Goal: Information Seeking & Learning: Check status

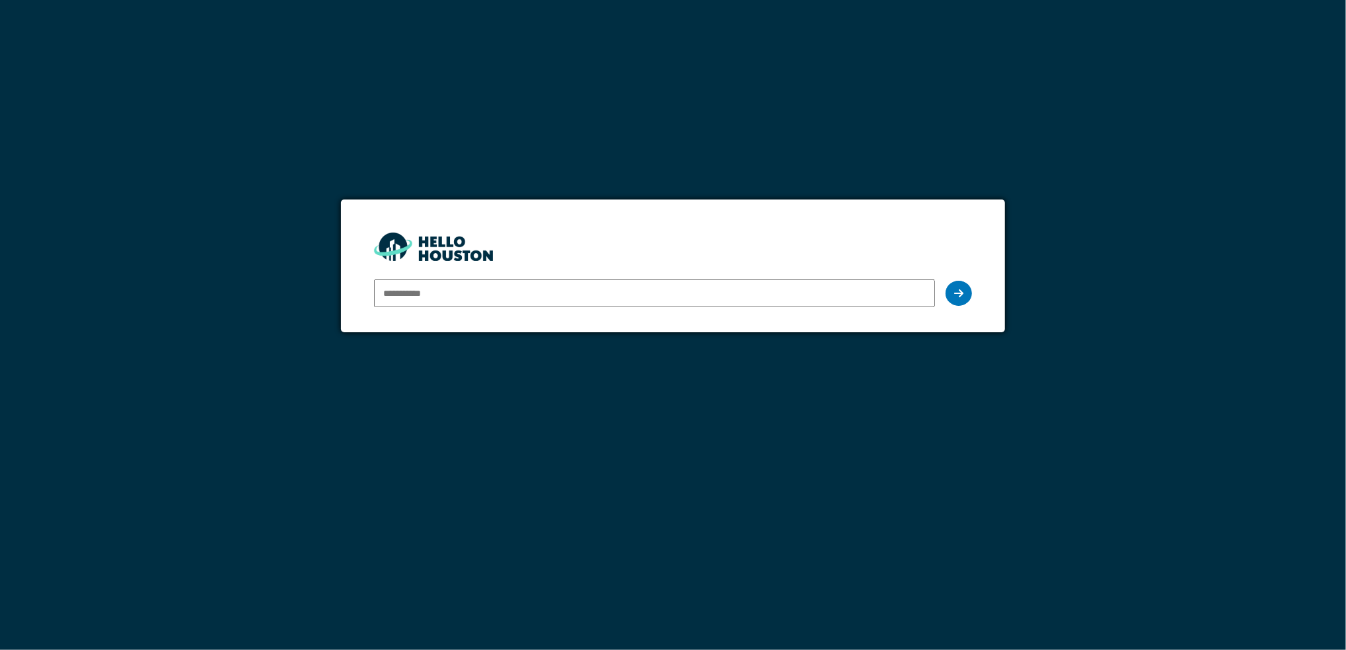
click at [424, 295] on input "email" at bounding box center [655, 294] width 562 height 28
type input "**********"
click at [955, 299] on div at bounding box center [959, 293] width 26 height 25
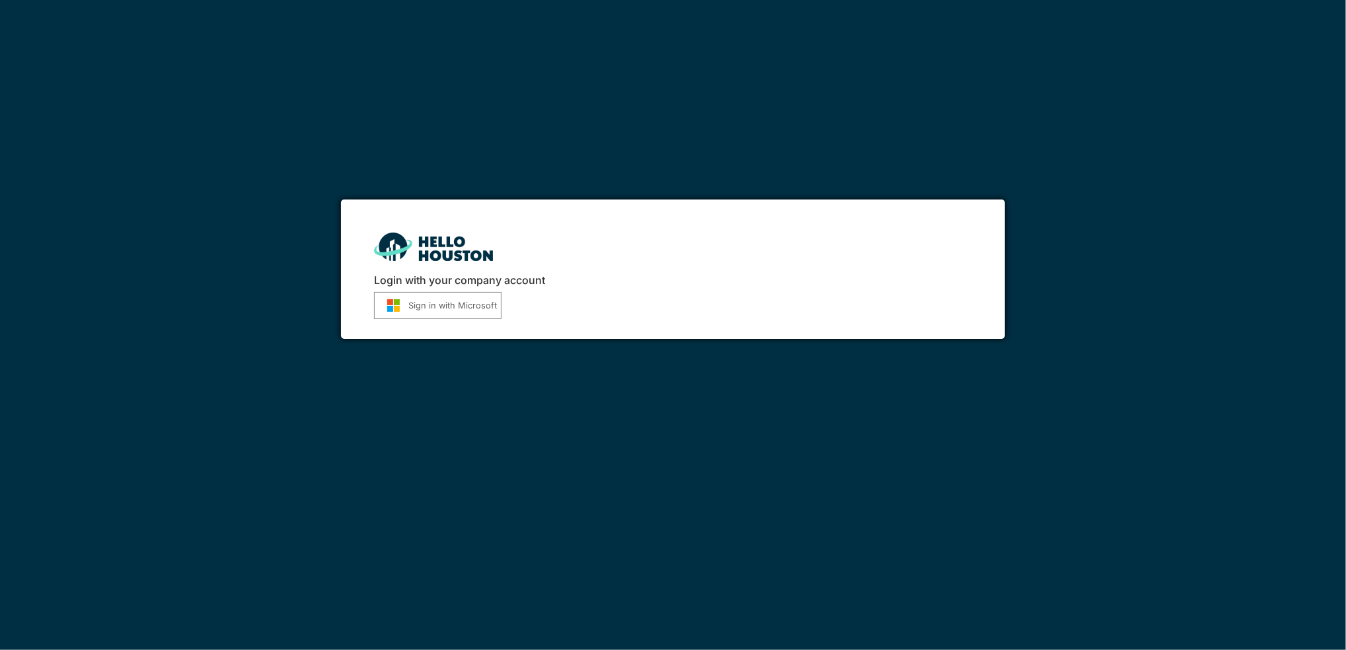
click at [426, 319] on div "Login with your company account Sign in with Microsoft" at bounding box center [673, 270] width 665 height 140
click at [424, 317] on button "Sign in with Microsoft" at bounding box center [438, 305] width 128 height 27
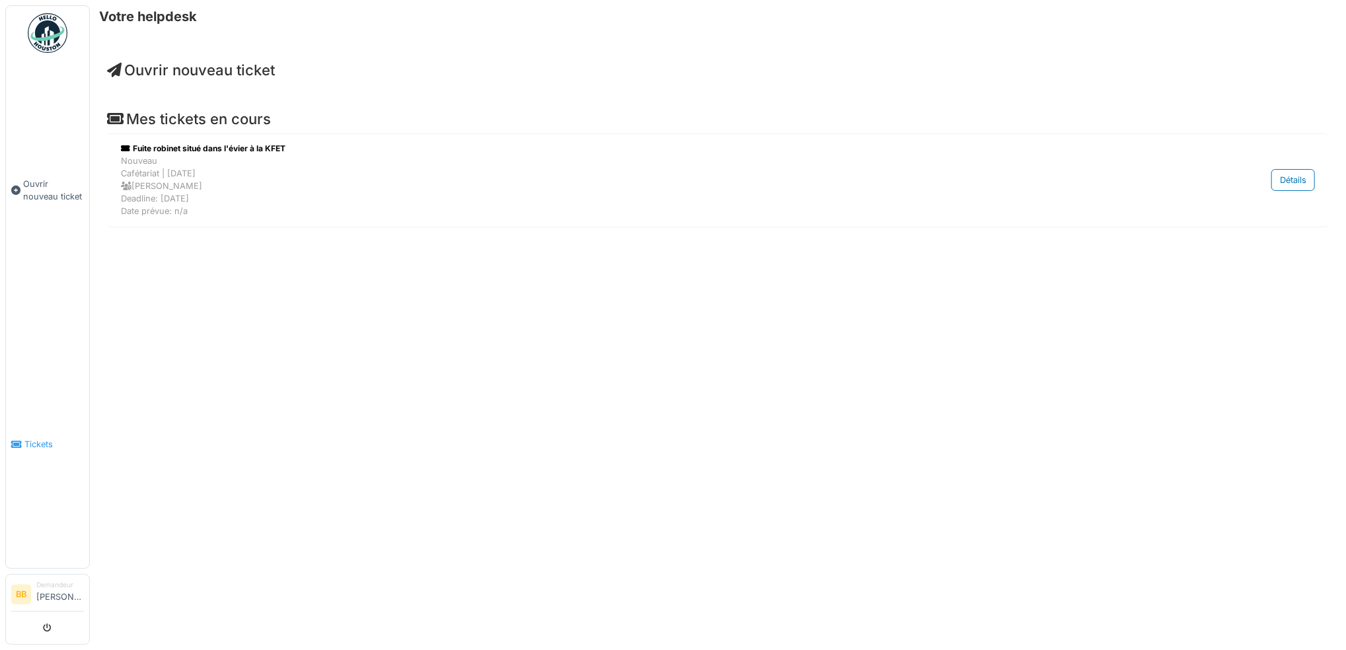
click at [34, 438] on span "Tickets" at bounding box center [53, 444] width 59 height 13
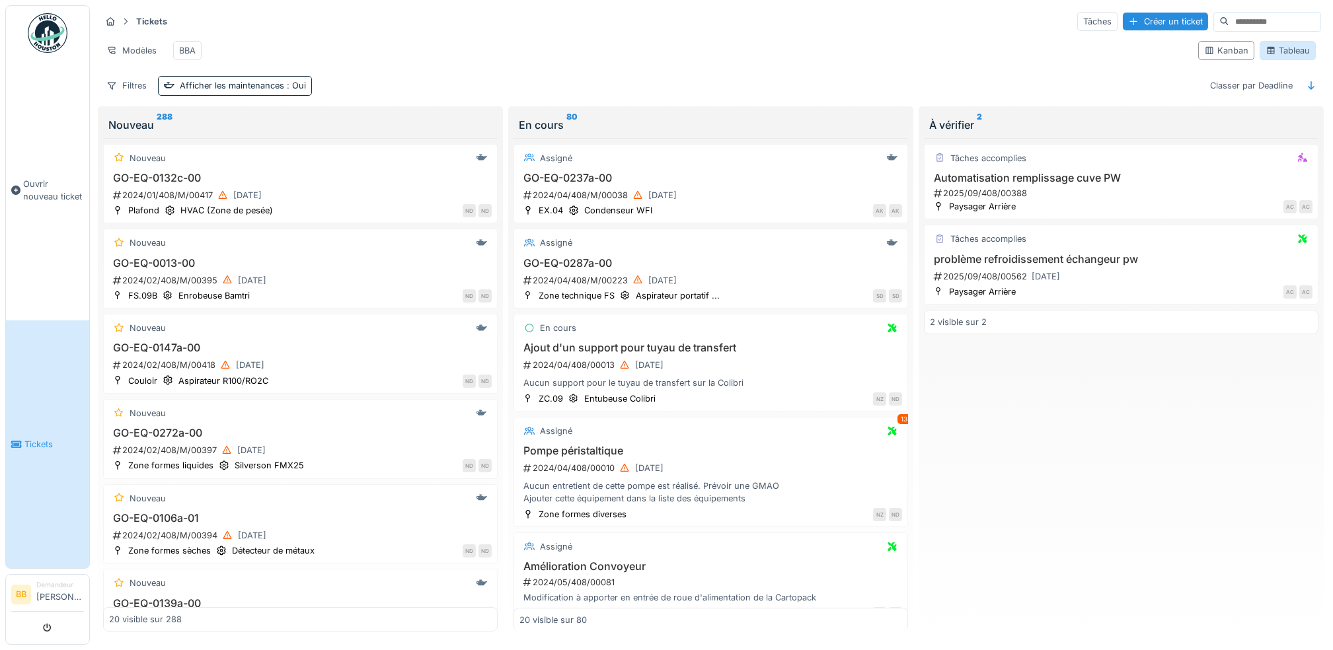
click at [1270, 57] on div "Tableau" at bounding box center [1288, 50] width 44 height 13
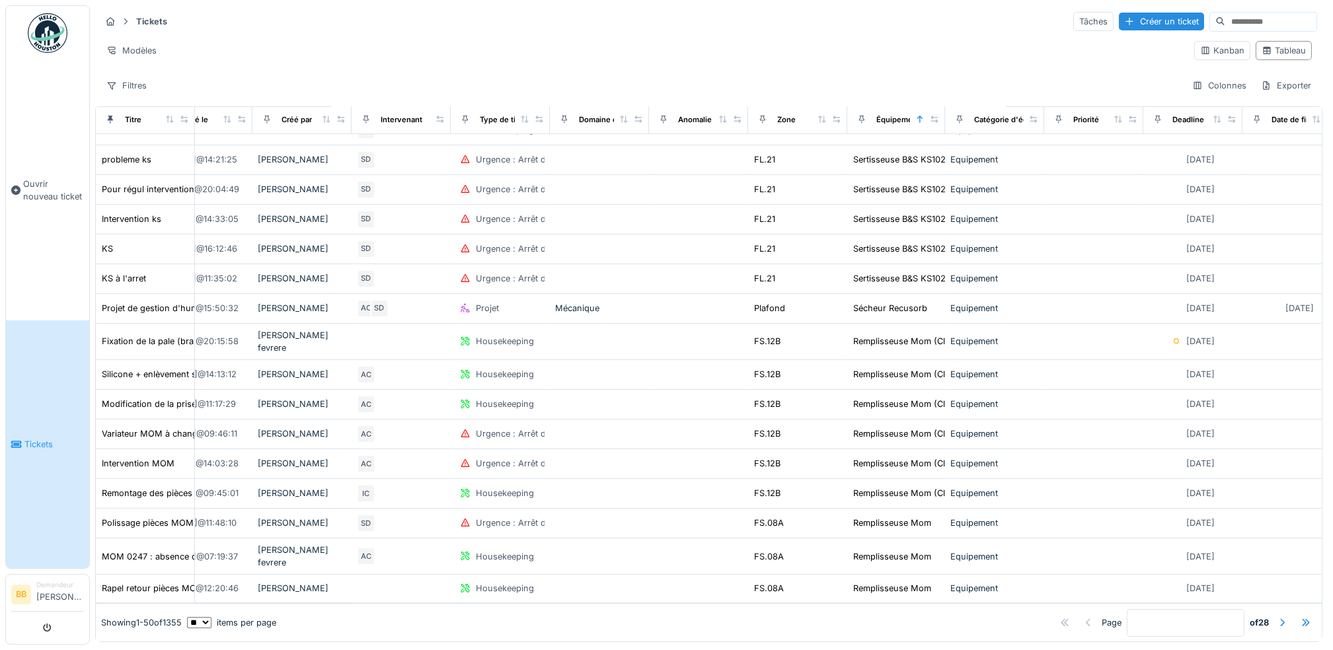
scroll to position [11, 0]
click at [934, 115] on div at bounding box center [934, 119] width 9 height 11
click at [934, 116] on icon at bounding box center [934, 119] width 9 height 7
click at [923, 116] on icon at bounding box center [919, 119] width 9 height 7
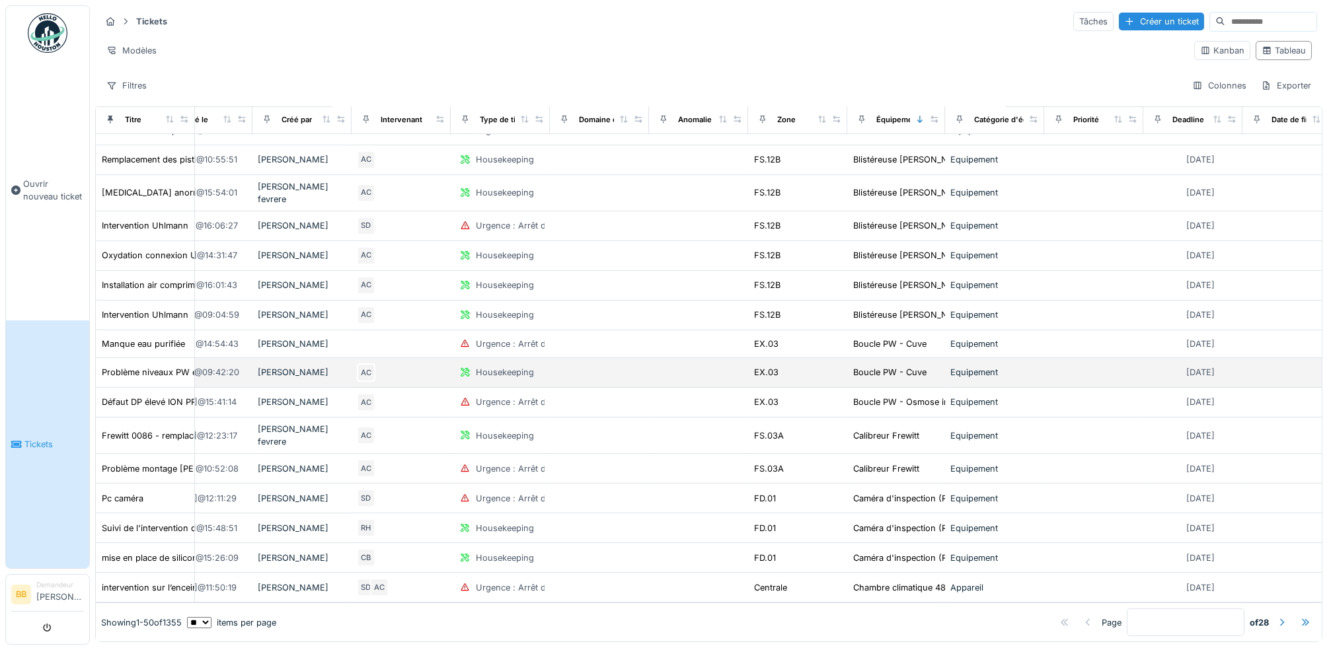
scroll to position [1042, 438]
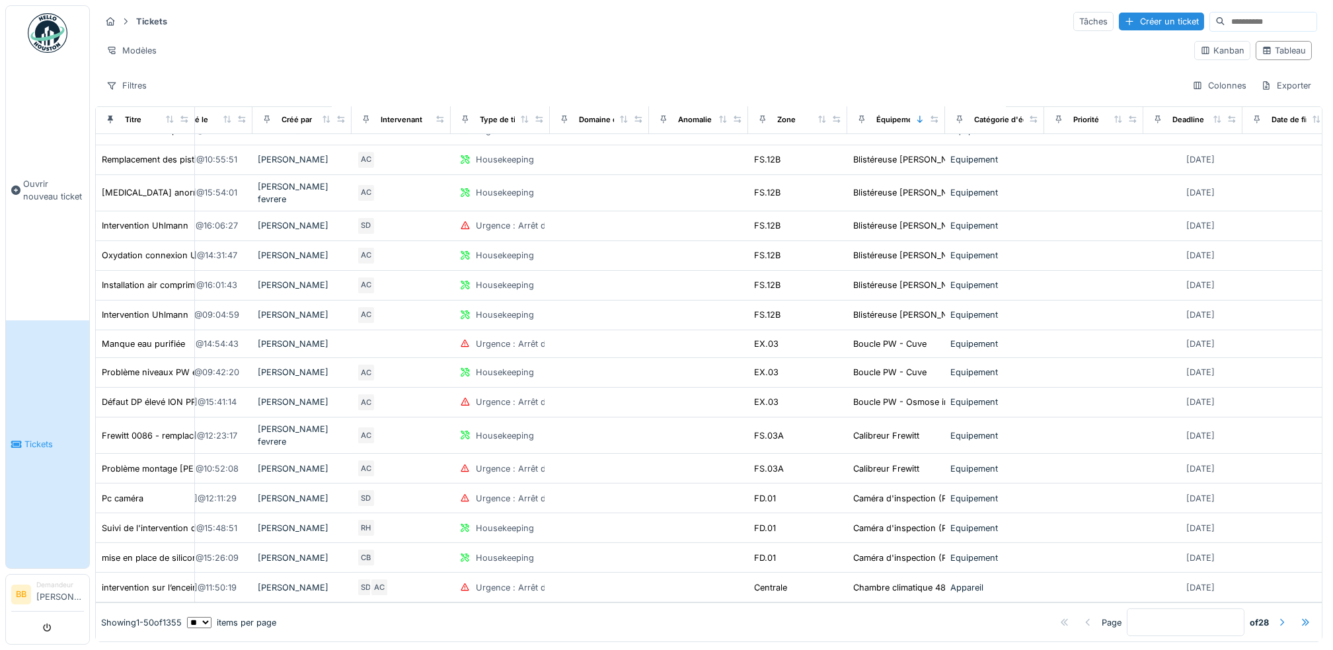
click at [1277, 617] on div at bounding box center [1282, 623] width 11 height 13
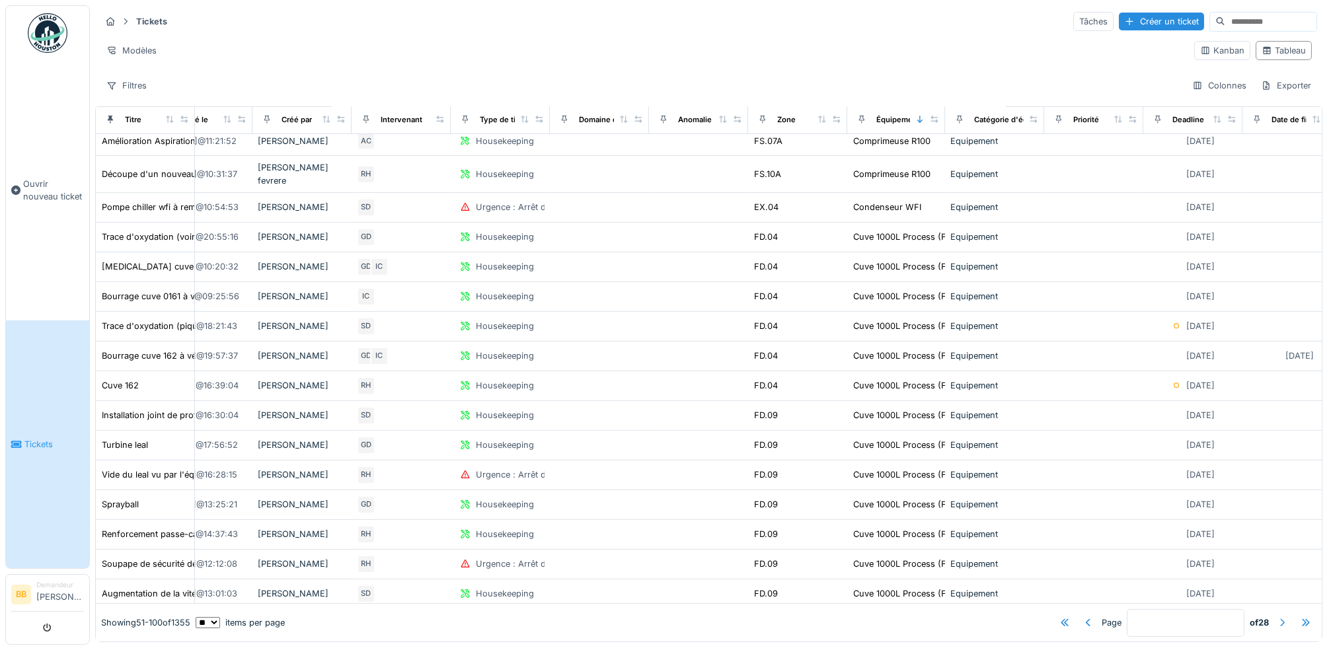
click at [1277, 617] on div at bounding box center [1282, 623] width 11 height 13
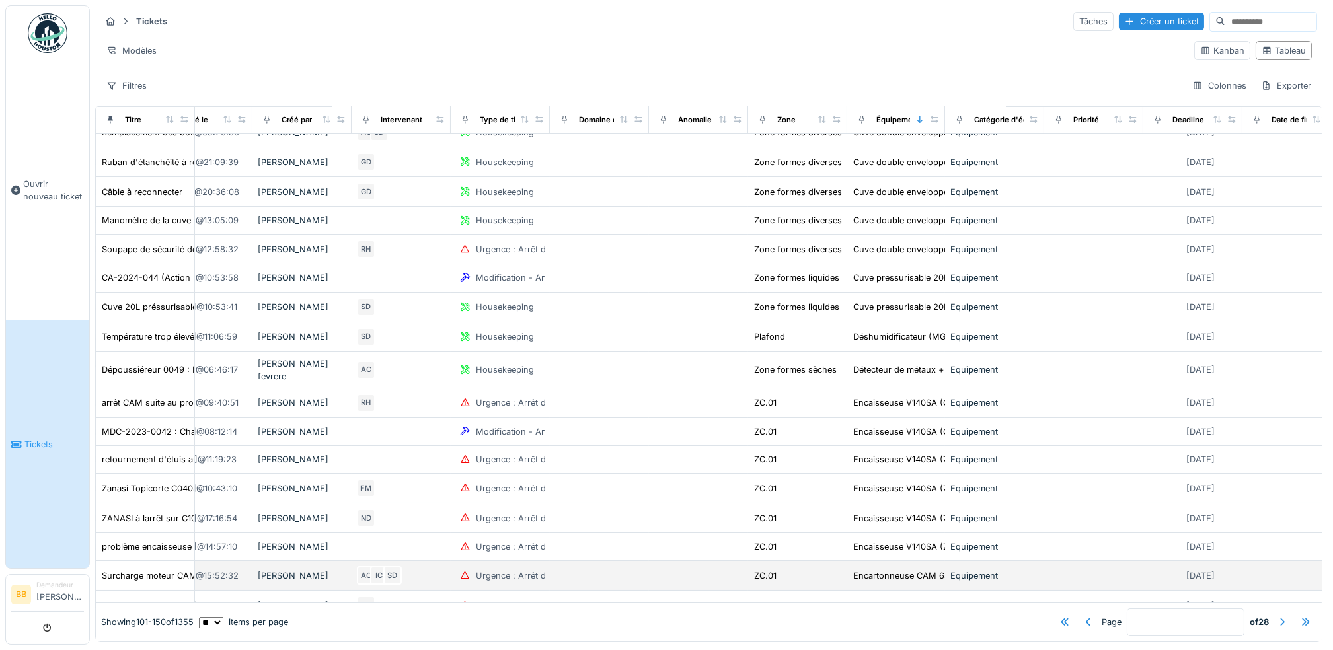
scroll to position [0, 438]
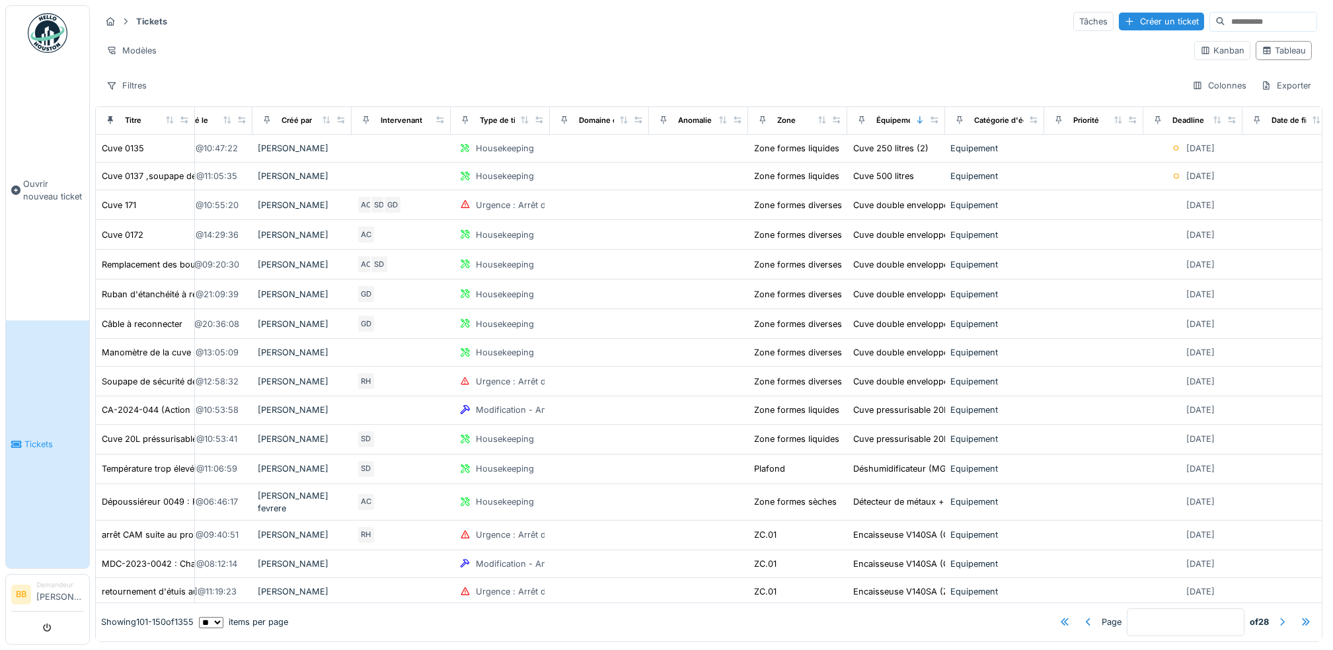
click at [1277, 617] on div at bounding box center [1282, 623] width 11 height 13
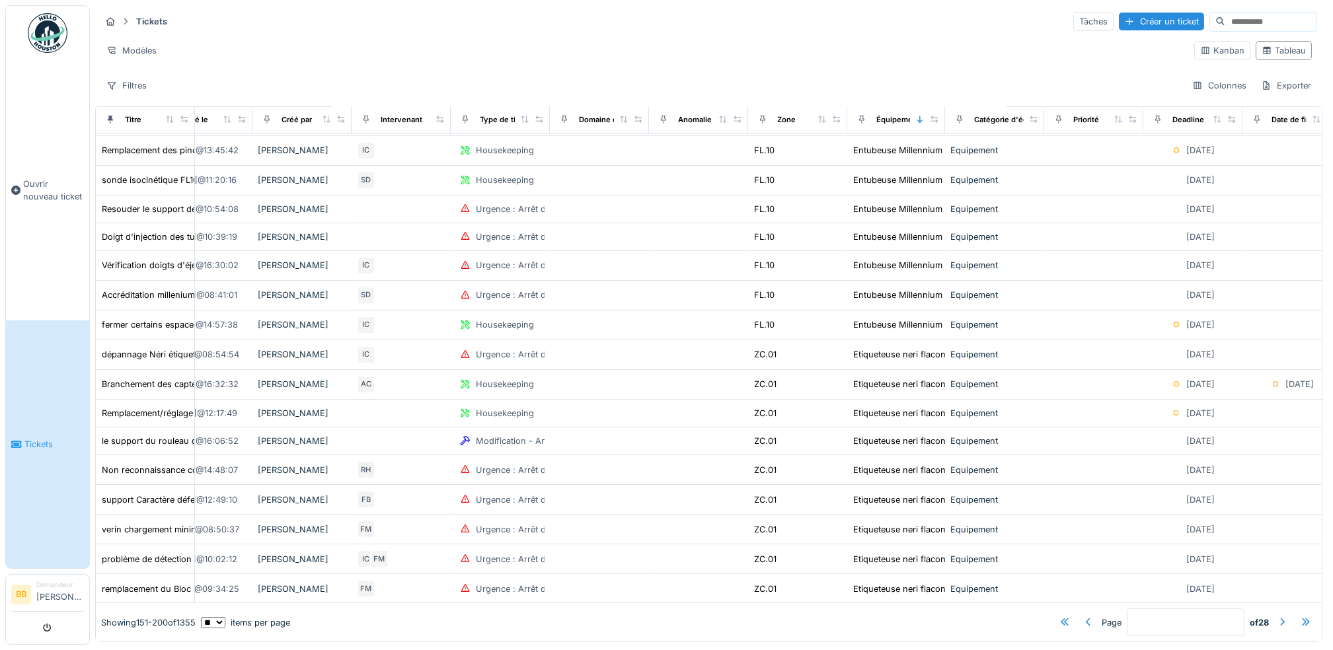
scroll to position [1037, 438]
click at [1277, 617] on div at bounding box center [1282, 623] width 11 height 13
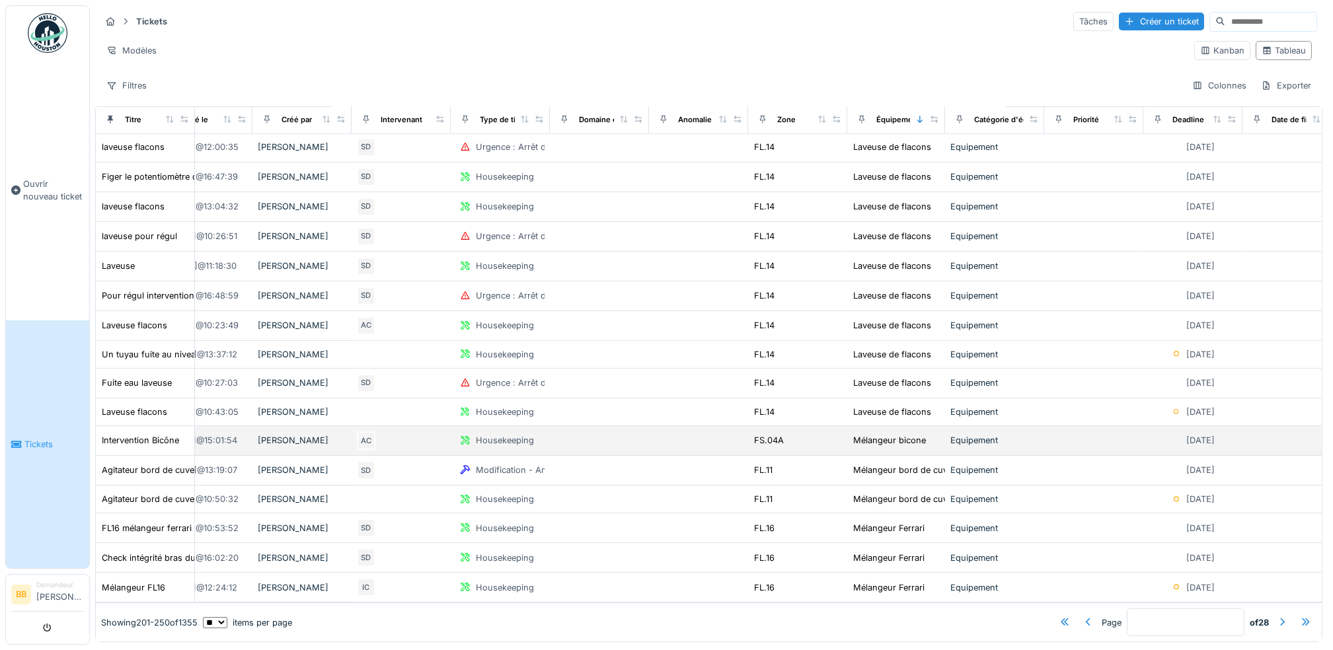
scroll to position [11, 0]
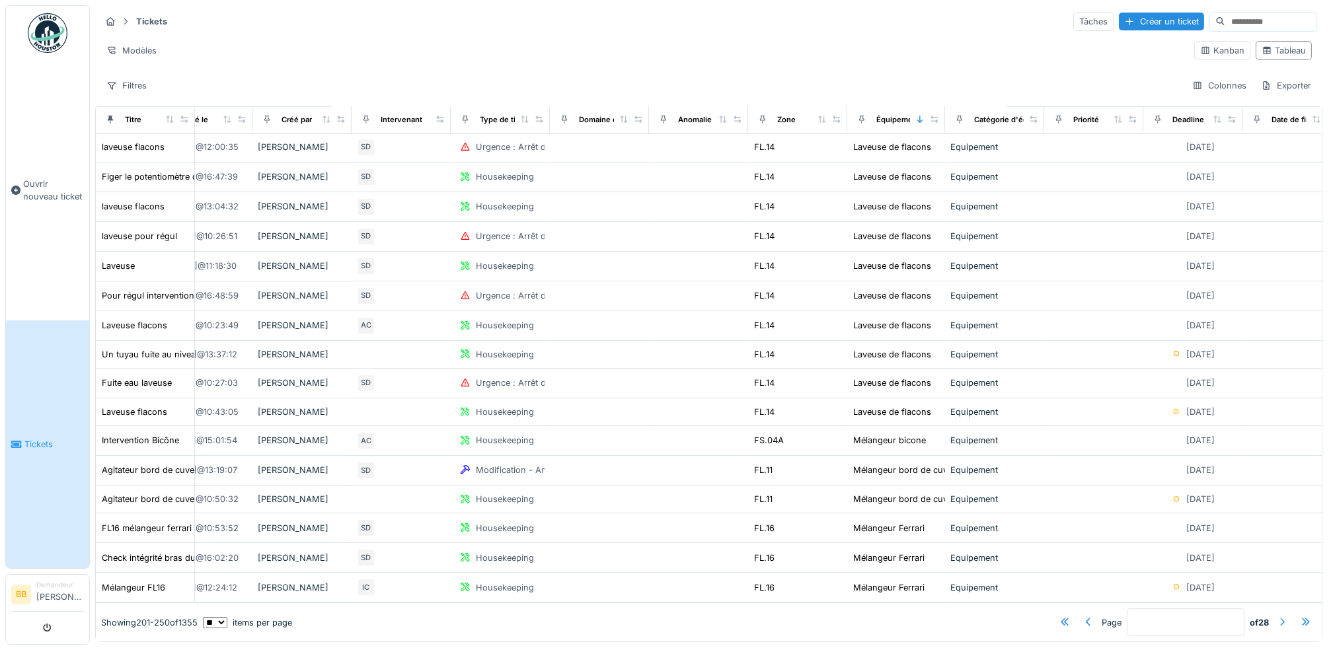
click at [1277, 617] on div at bounding box center [1282, 623] width 11 height 13
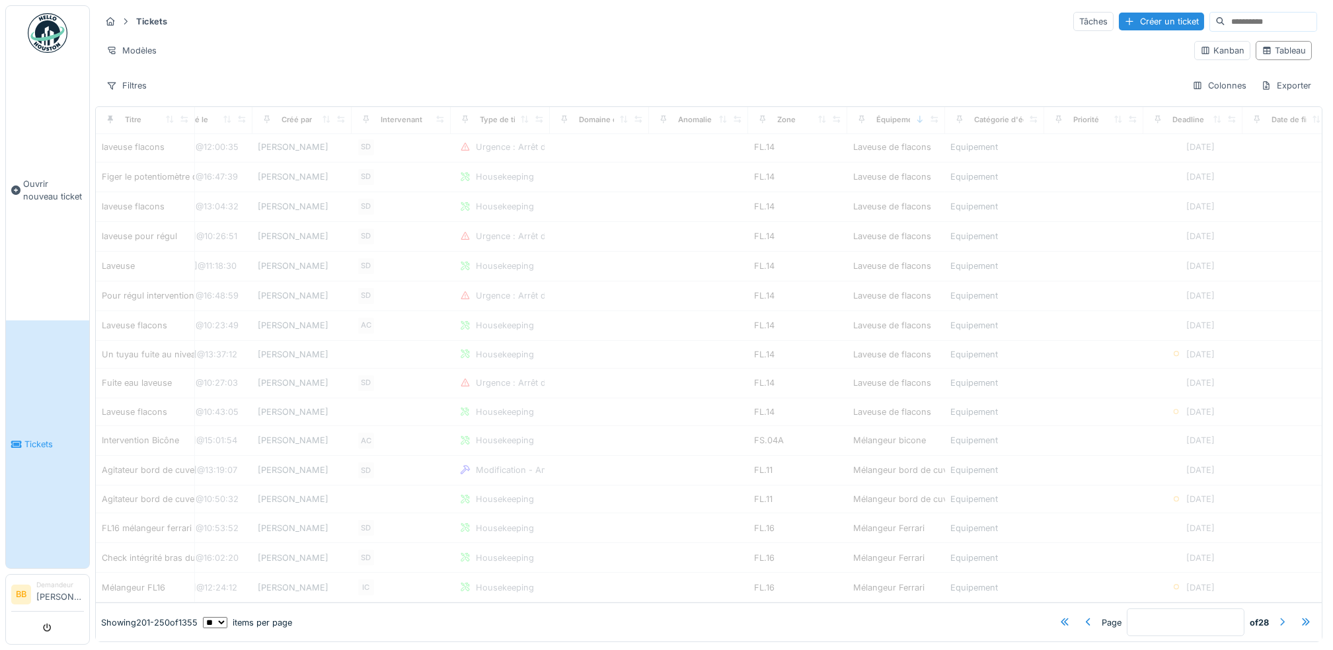
type input "*"
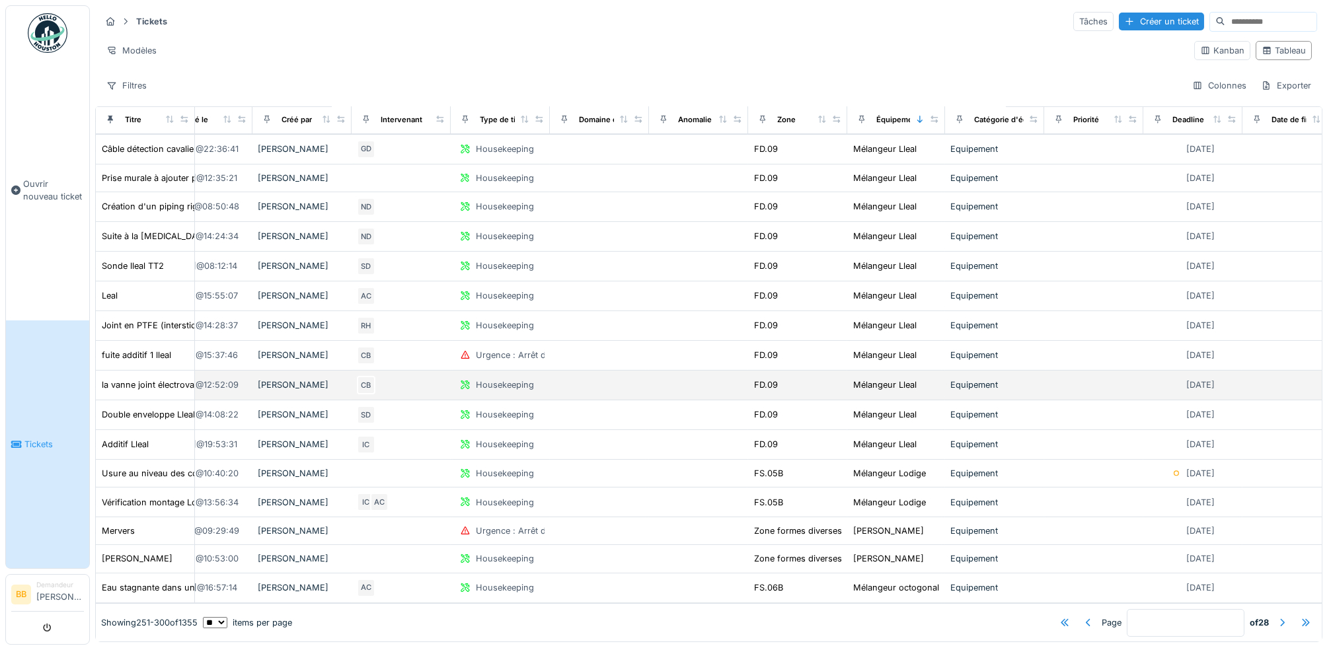
scroll to position [1033, 438]
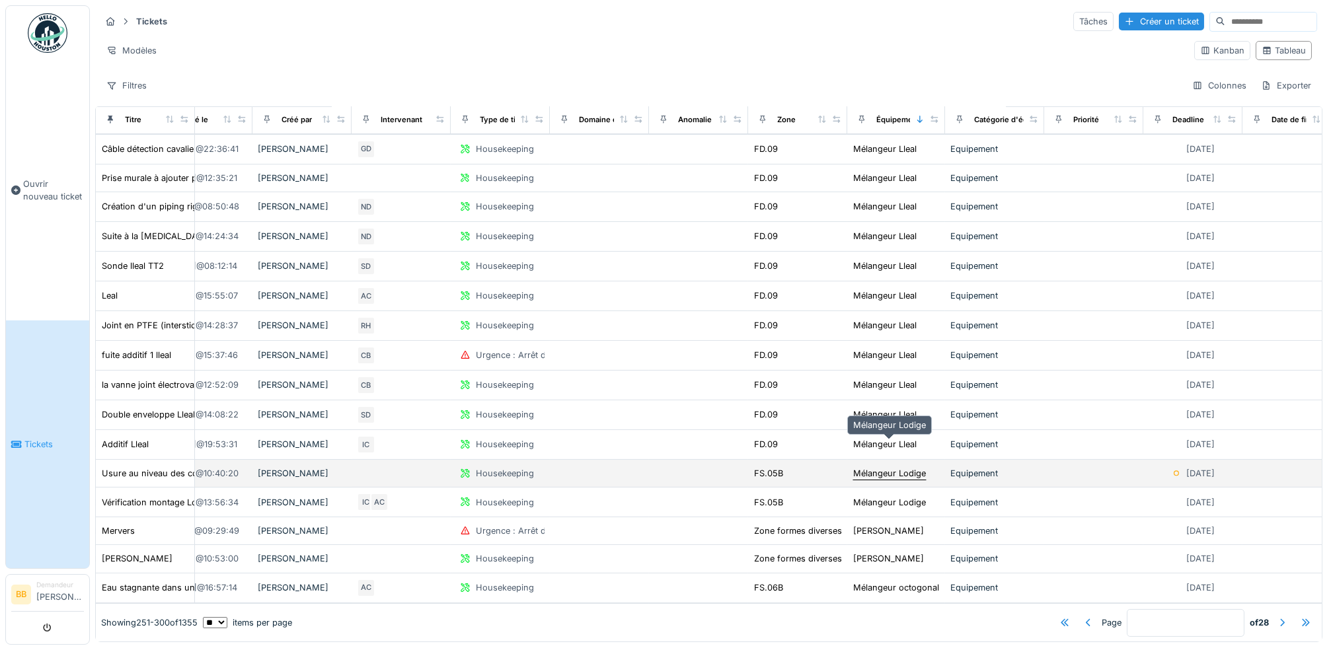
click at [902, 467] on div "Mélangeur Lodige" at bounding box center [889, 473] width 73 height 13
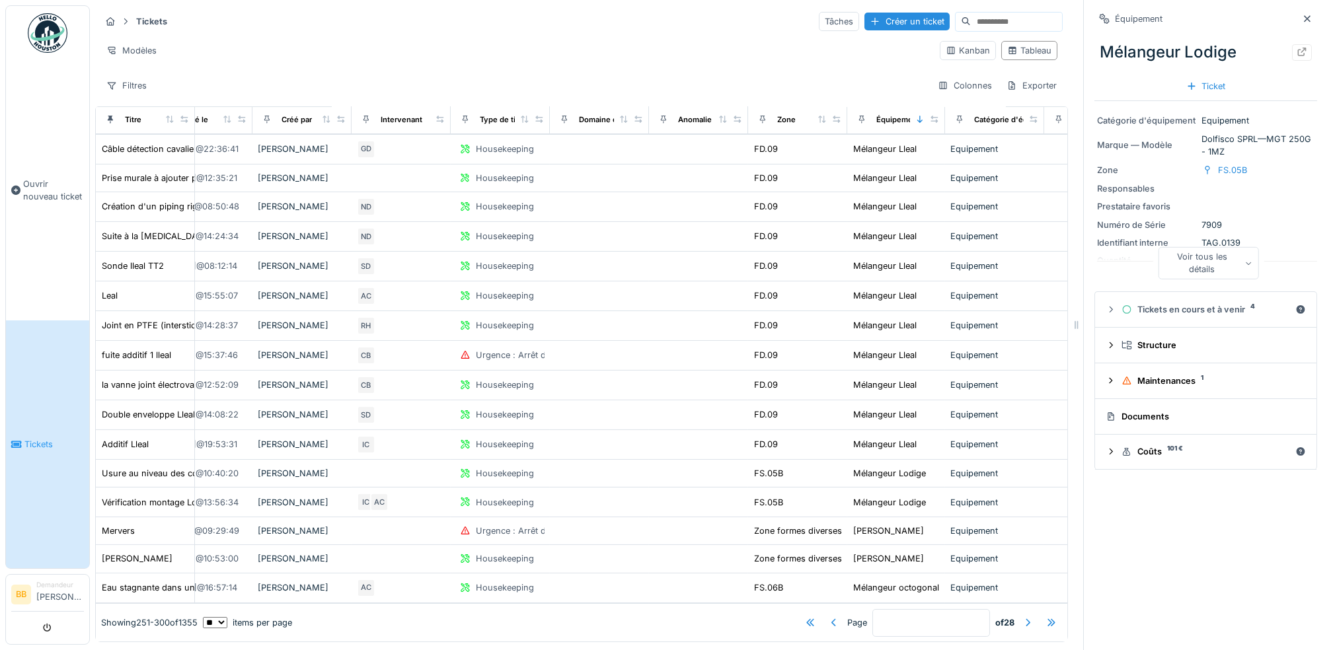
click at [1147, 412] on div "Documents" at bounding box center [1203, 416] width 195 height 13
click at [1147, 375] on div "Maintenances 1" at bounding box center [1211, 381] width 179 height 13
click at [1274, 50] on div "Mélangeur Lodige" at bounding box center [1206, 52] width 223 height 34
click at [1297, 46] on div at bounding box center [1302, 52] width 11 height 13
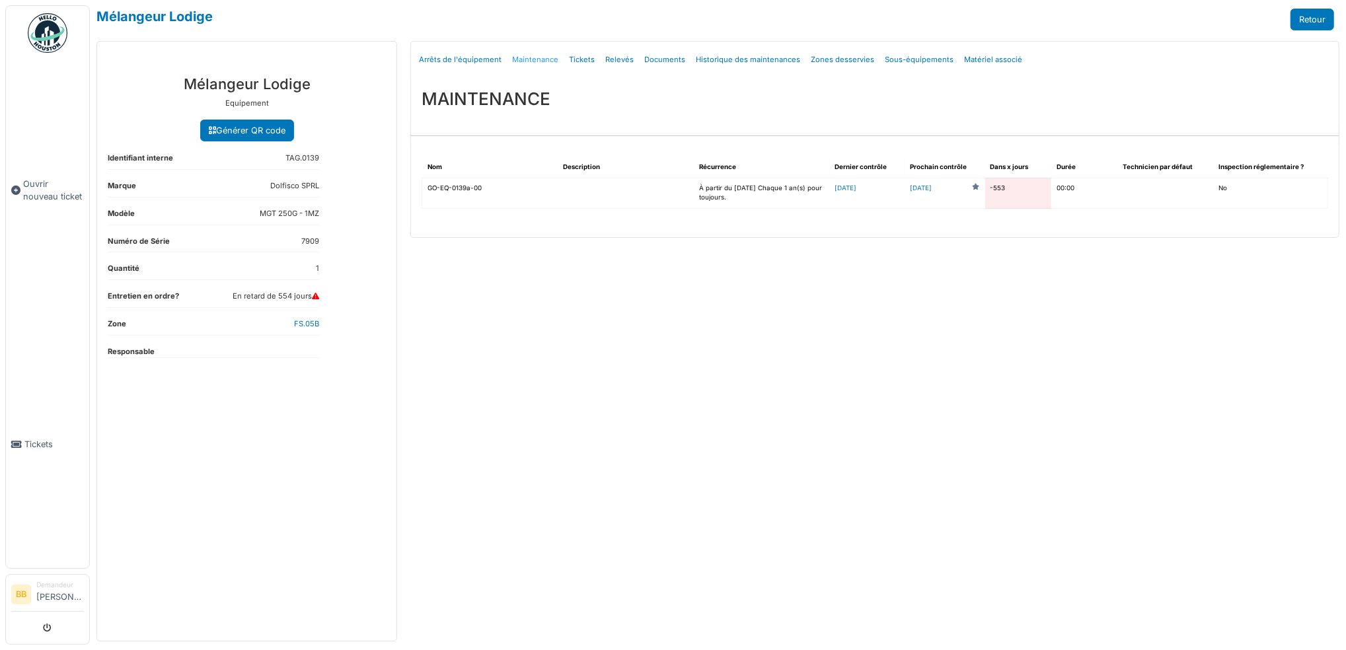
click at [539, 62] on link "Maintenance" at bounding box center [535, 59] width 57 height 31
click at [855, 193] on td "[DATE]" at bounding box center [867, 193] width 75 height 30
click at [855, 181] on td "[DATE]" at bounding box center [867, 193] width 75 height 30
click at [857, 188] on link "[DATE]" at bounding box center [847, 187] width 22 height 7
